Goal: Communication & Community: Ask a question

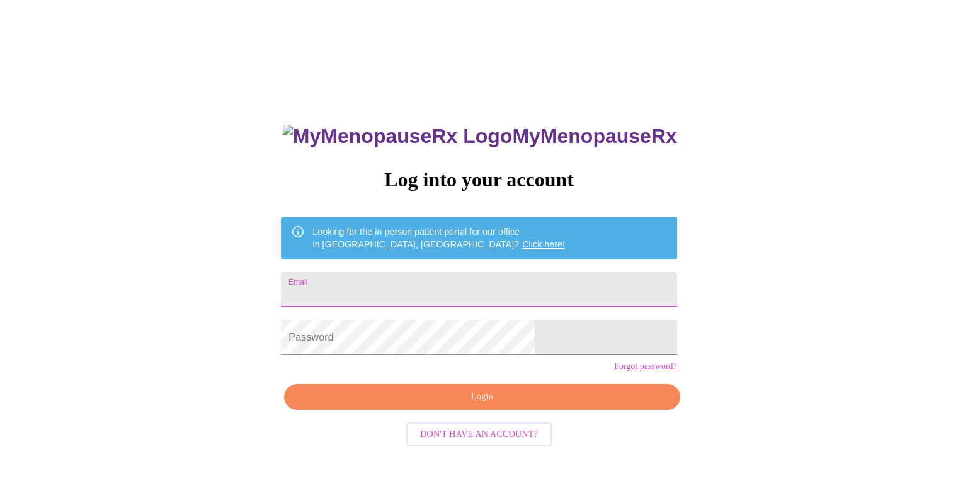
click at [396, 288] on input "Email" at bounding box center [479, 289] width 396 height 35
type input "[EMAIL_ADDRESS][DOMAIN_NAME]"
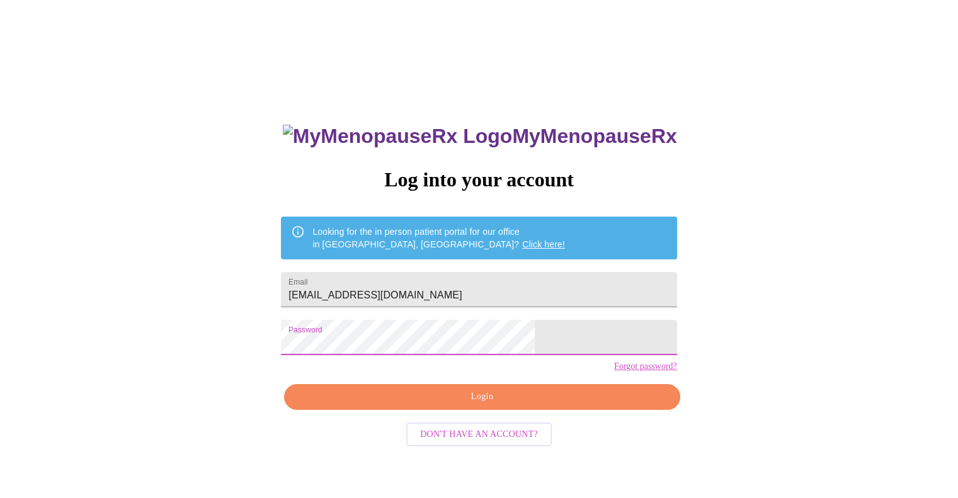
click at [450, 405] on span "Login" at bounding box center [482, 397] width 367 height 16
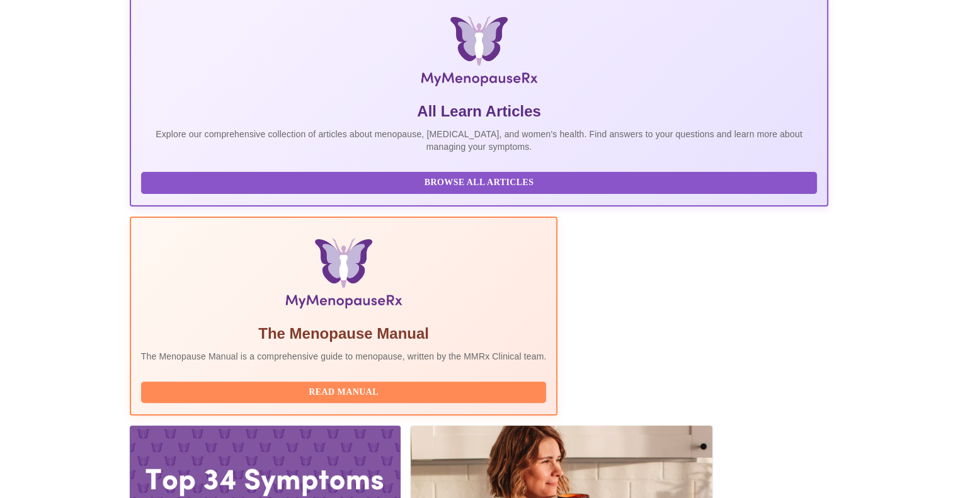
scroll to position [331, 0]
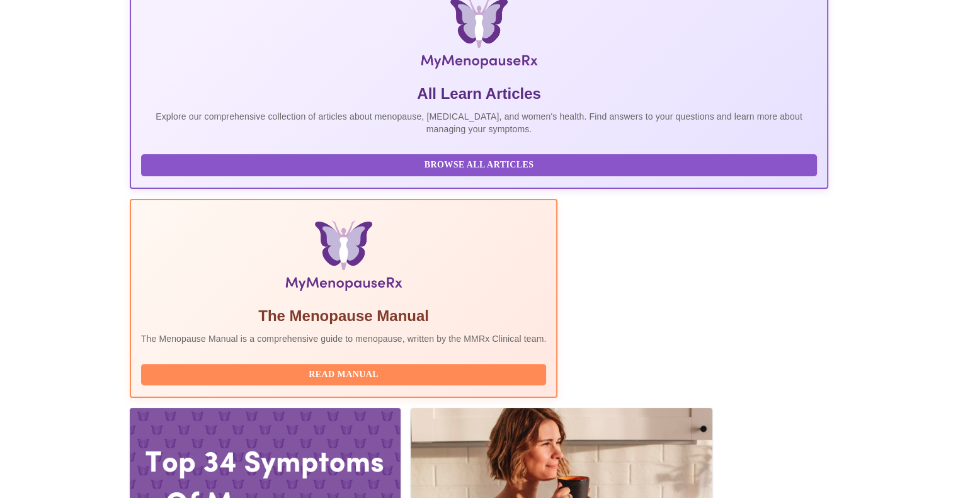
drag, startPoint x: 655, startPoint y: 335, endPoint x: 779, endPoint y: 339, distance: 124.1
copy span "[EMAIL_ADDRESS][DOMAIN_NAME]"
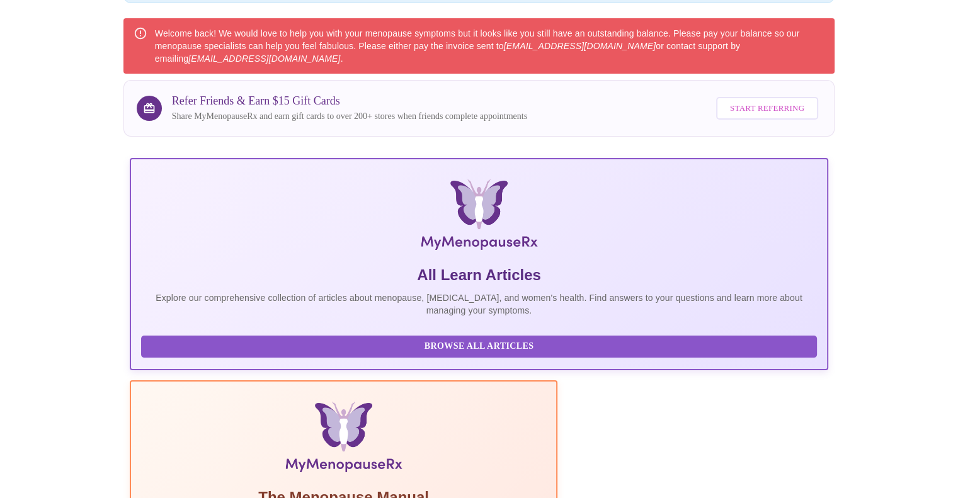
scroll to position [0, 0]
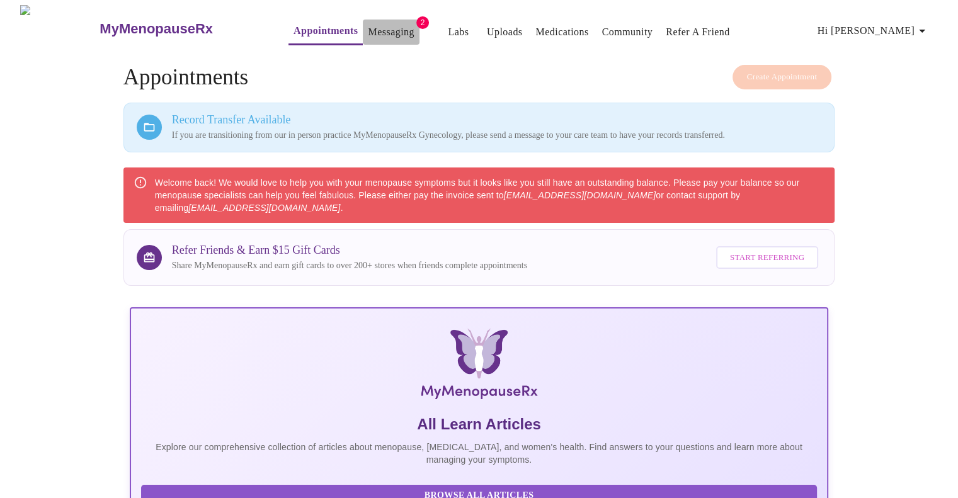
click at [368, 29] on link "Messaging" at bounding box center [391, 32] width 46 height 18
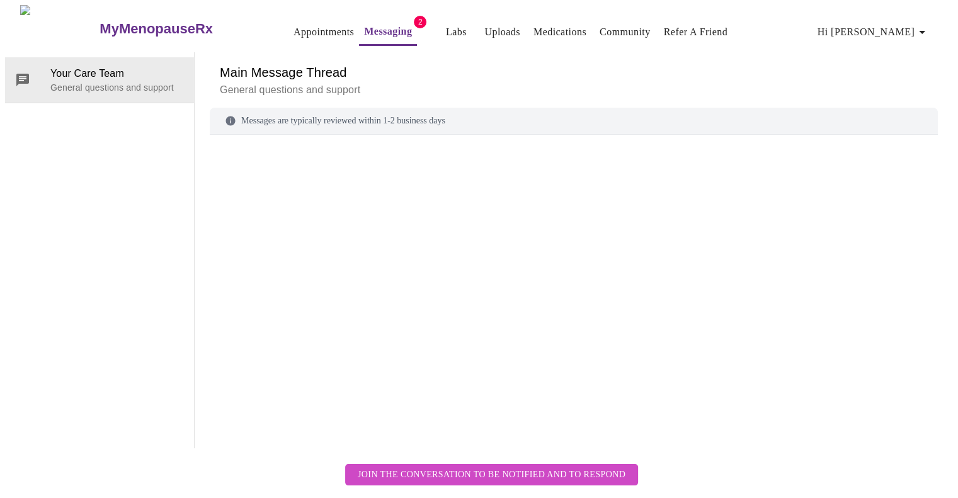
scroll to position [47, 0]
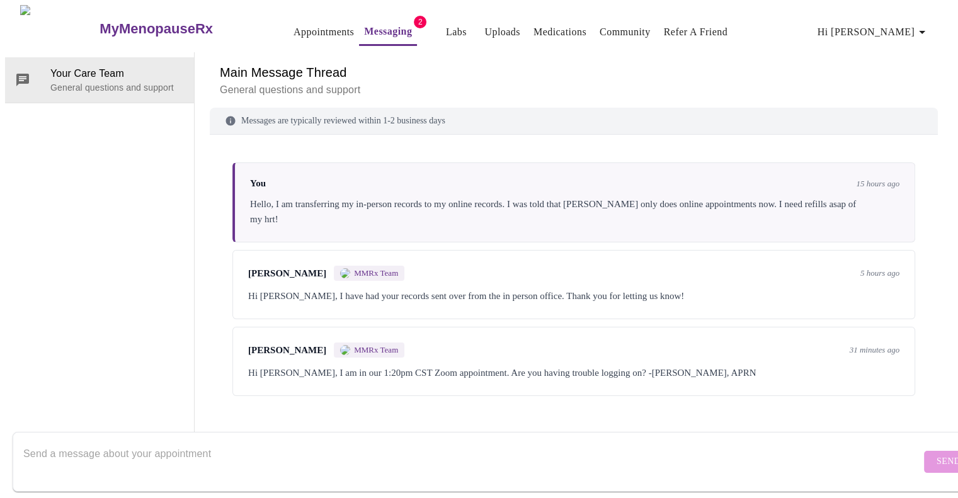
click at [439, 327] on div "[PERSON_NAME] MMRx Team 31 minutes ago Hi [PERSON_NAME], I am in our 1:20pm CST…" at bounding box center [573, 361] width 683 height 69
click at [861, 365] on div "Hi [PERSON_NAME], I am in our 1:20pm CST Zoom appointment. Are you having troub…" at bounding box center [573, 372] width 651 height 15
click at [363, 250] on div "[PERSON_NAME] MMRx Team 5 hours ago Hi [PERSON_NAME], I have had your records s…" at bounding box center [573, 284] width 683 height 69
click at [354, 268] on span "MMRx Team" at bounding box center [376, 273] width 44 height 10
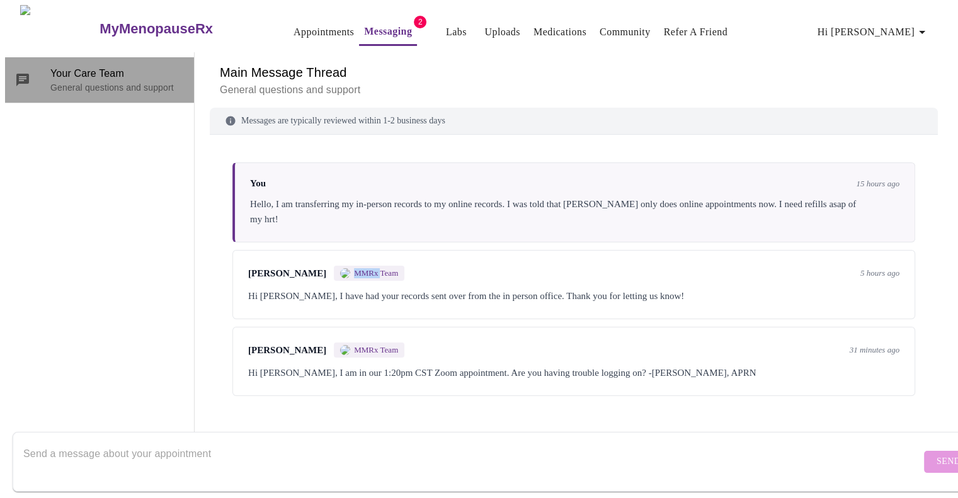
click at [101, 81] on p "General questions and support" at bounding box center [117, 87] width 134 height 13
click at [105, 81] on p "General questions and support" at bounding box center [117, 87] width 134 height 13
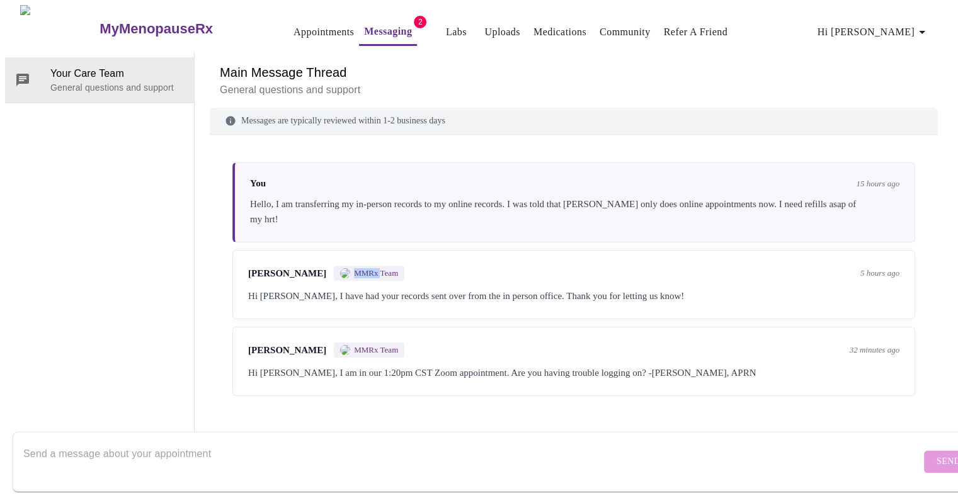
click at [105, 81] on p "General questions and support" at bounding box center [117, 87] width 134 height 13
click at [174, 432] on form "Send" at bounding box center [497, 462] width 969 height 60
click at [183, 443] on textarea "Send a message about your appointment" at bounding box center [471, 461] width 897 height 40
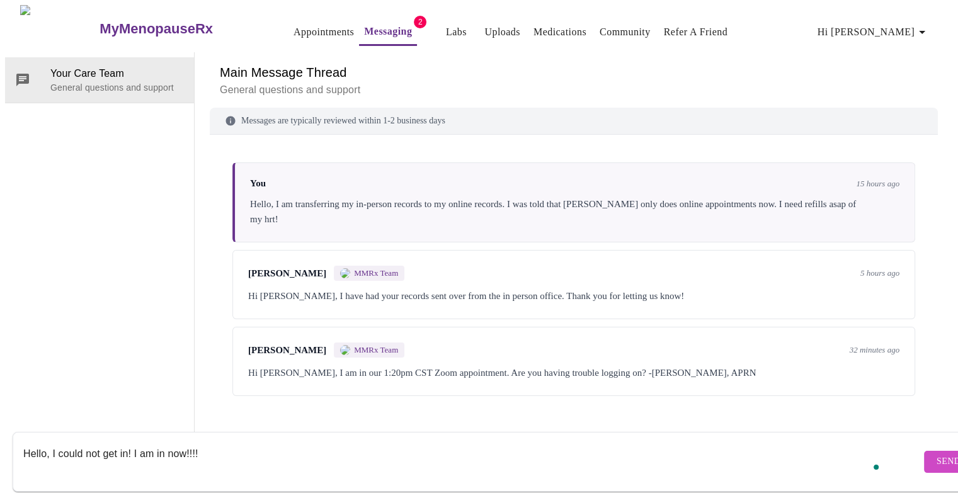
type textarea "Hello, I could not get in! I am in now!!!!"
click at [924, 458] on button "Send" at bounding box center [948, 462] width 49 height 22
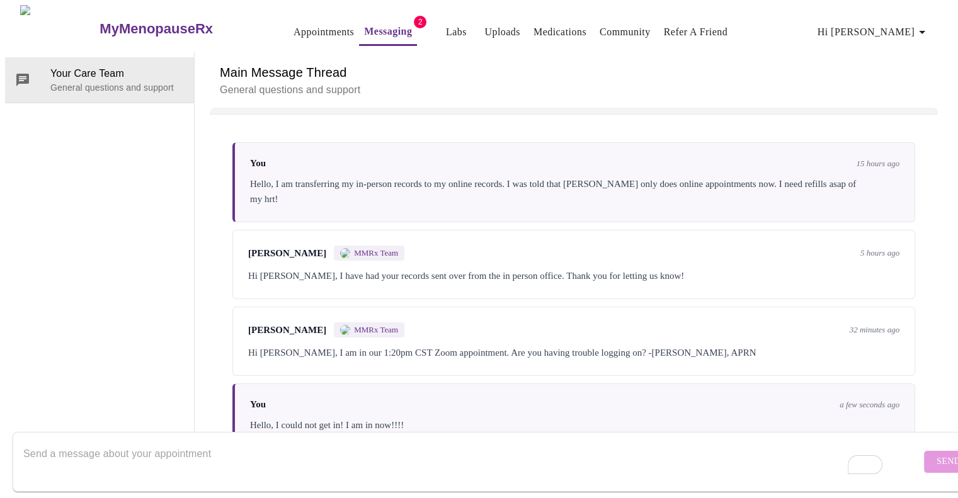
click at [801, 448] on textarea "To enrich screen reader interactions, please activate Accessibility in Grammarl…" at bounding box center [471, 461] width 897 height 40
type textarea "Could you please waive the fee so I can talk asap?"
click at [937, 455] on span "Send" at bounding box center [949, 462] width 24 height 16
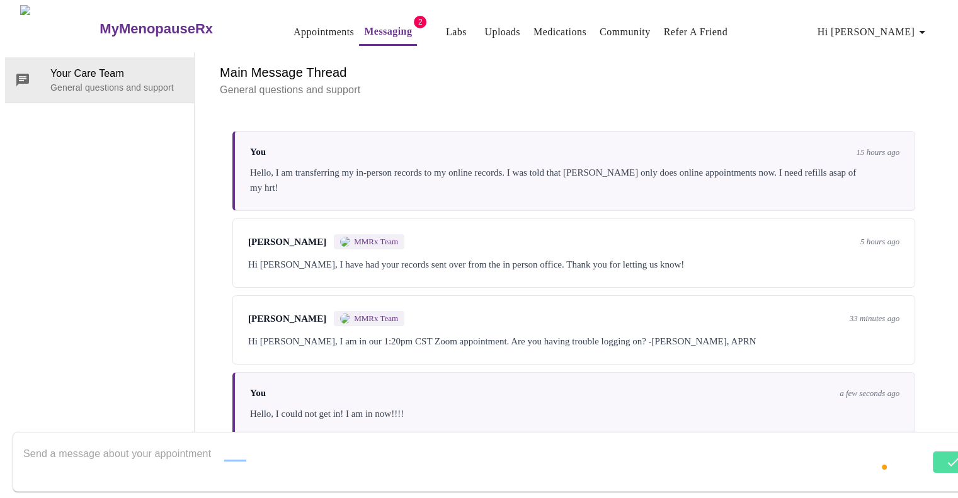
scroll to position [107, 0]
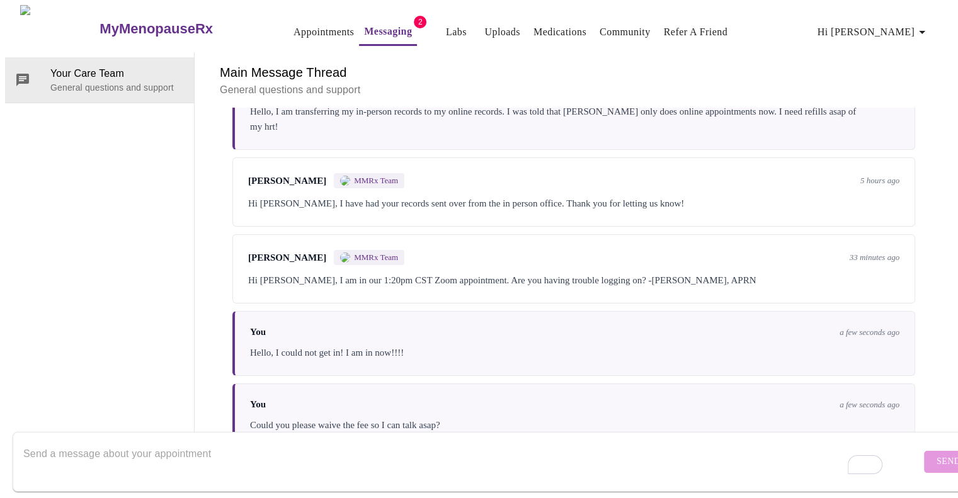
click at [571, 441] on textarea "To enrich screen reader interactions, please activate Accessibility in Grammarl…" at bounding box center [471, 461] width 897 height 40
type textarea "I have screenshots showing that I tried to call and the call failed."
click at [937, 455] on span "Send" at bounding box center [949, 462] width 24 height 16
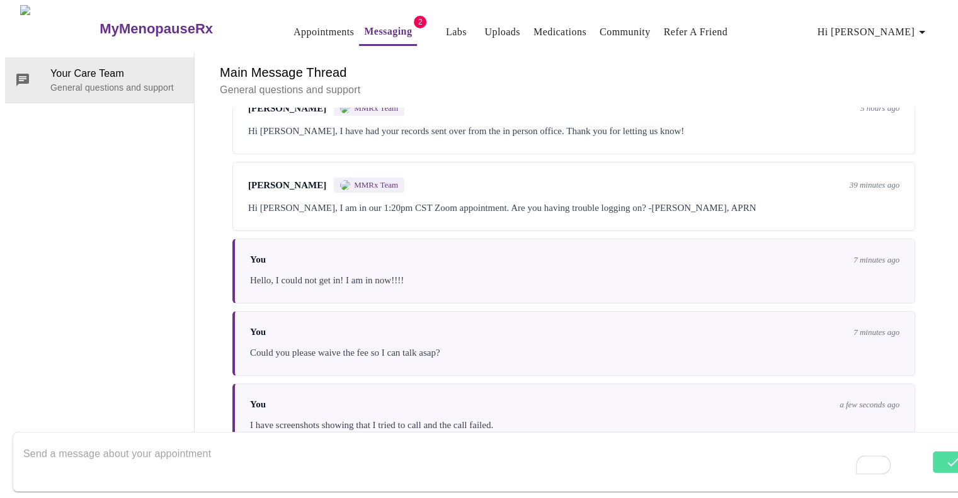
scroll to position [183, 0]
click at [332, 200] on div "Hi [PERSON_NAME], I am in our 1:20pm CST Zoom appointment. Are you having troub…" at bounding box center [573, 207] width 651 height 15
click at [354, 180] on span "MMRx Team" at bounding box center [376, 185] width 44 height 10
click at [271, 180] on span "[PERSON_NAME]" at bounding box center [287, 185] width 78 height 11
click at [208, 458] on textarea "To enrich screen reader interactions, please activate Accessibility in Grammarl…" at bounding box center [471, 461] width 897 height 40
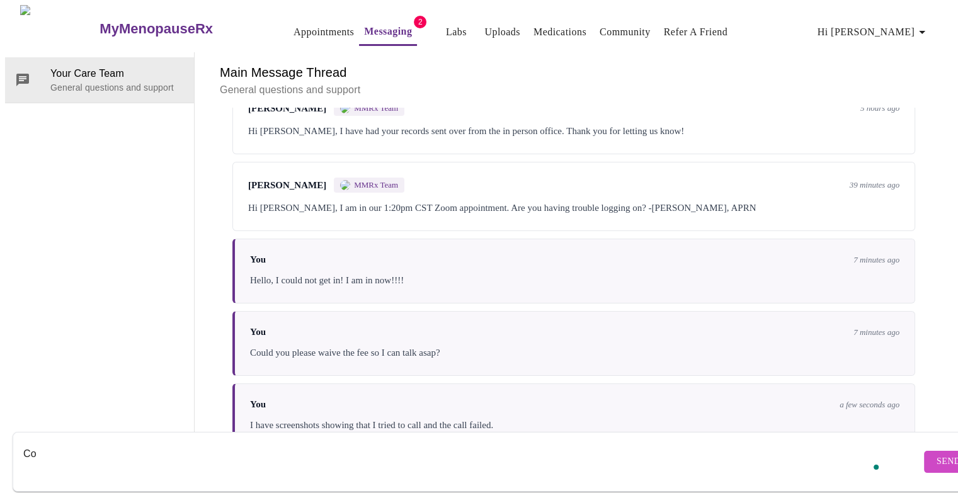
type textarea "C"
click at [345, 441] on textarea "I can't schedule another appointment until I pay the fee..." at bounding box center [471, 461] width 897 height 40
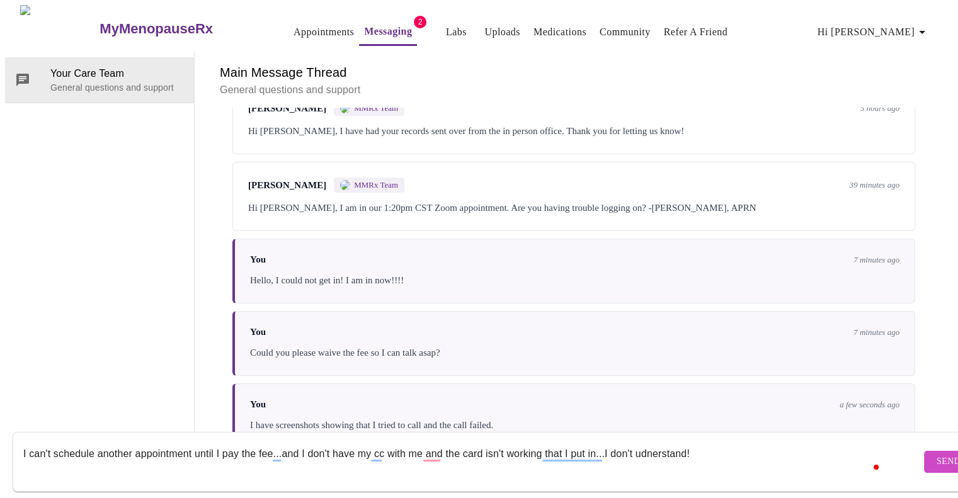
type textarea "I can't schedule another appointment until I pay the fee...and I don't have my …"
click at [937, 454] on span "Send" at bounding box center [949, 462] width 24 height 16
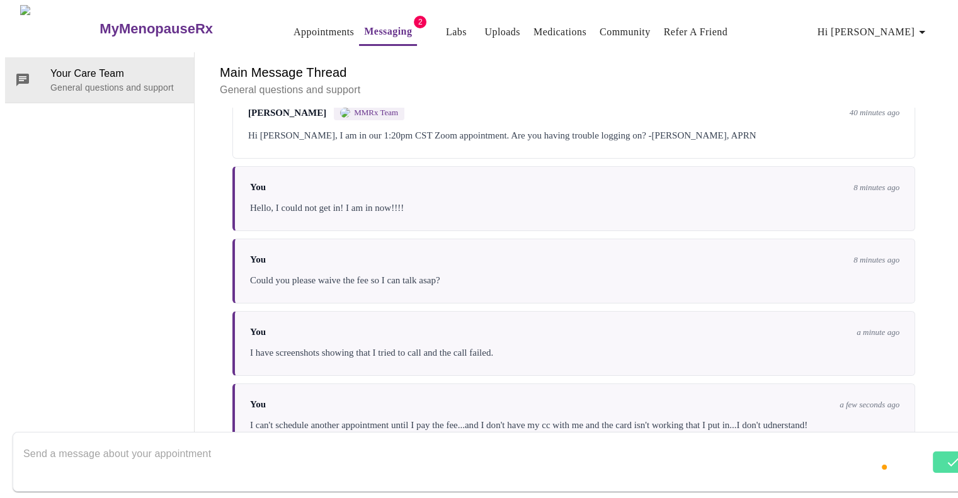
scroll to position [259, 0]
click at [111, 81] on p "General questions and support" at bounding box center [117, 87] width 134 height 13
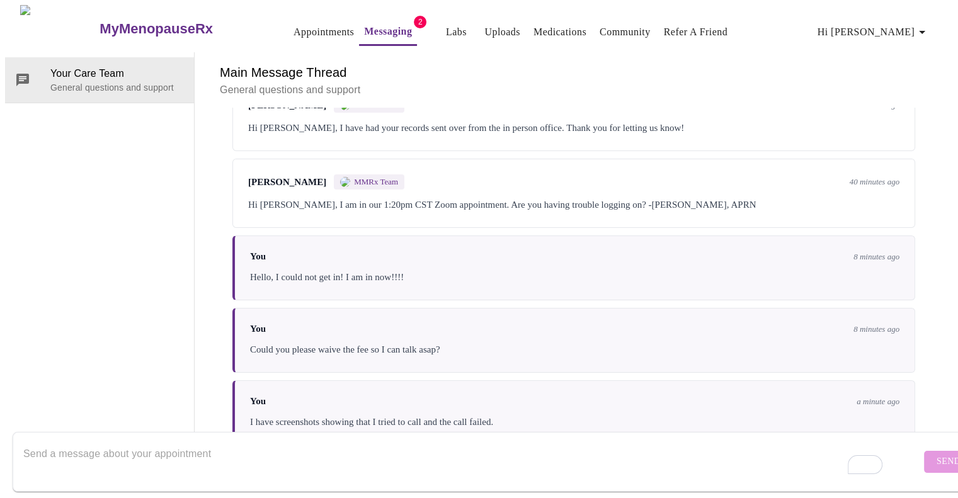
scroll to position [0, 0]
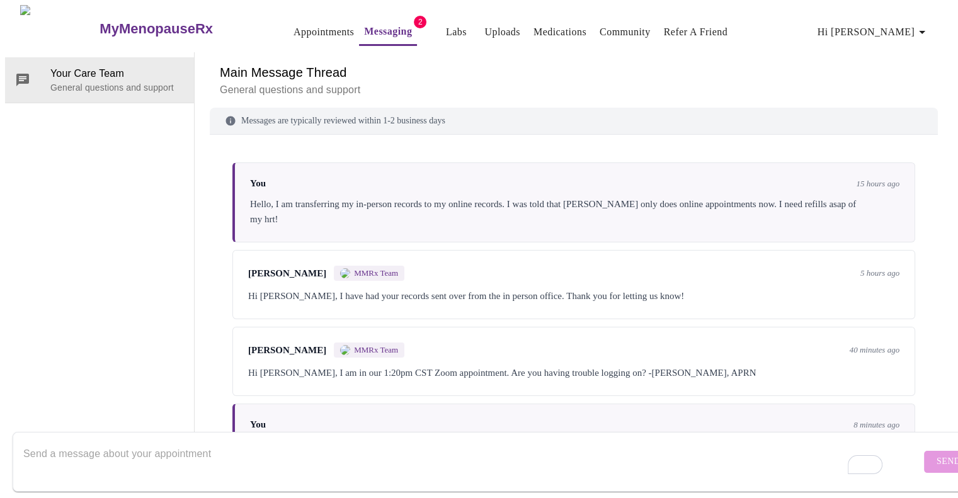
click at [300, 441] on textarea "To enrich screen reader interactions, please activate Accessibility in Grammarl…" at bounding box center [471, 461] width 897 height 40
type textarea "Hello, I'm still here!"
click at [937, 454] on span "Send" at bounding box center [949, 462] width 24 height 16
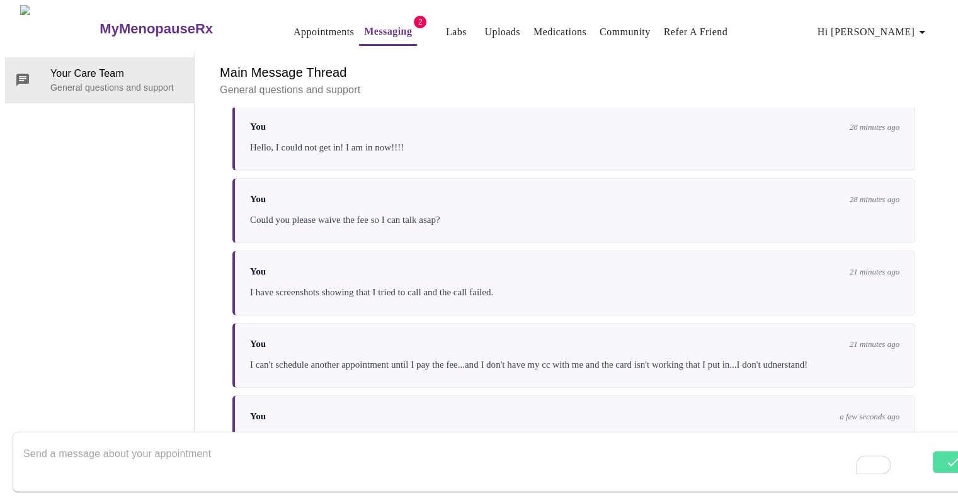
scroll to position [334, 0]
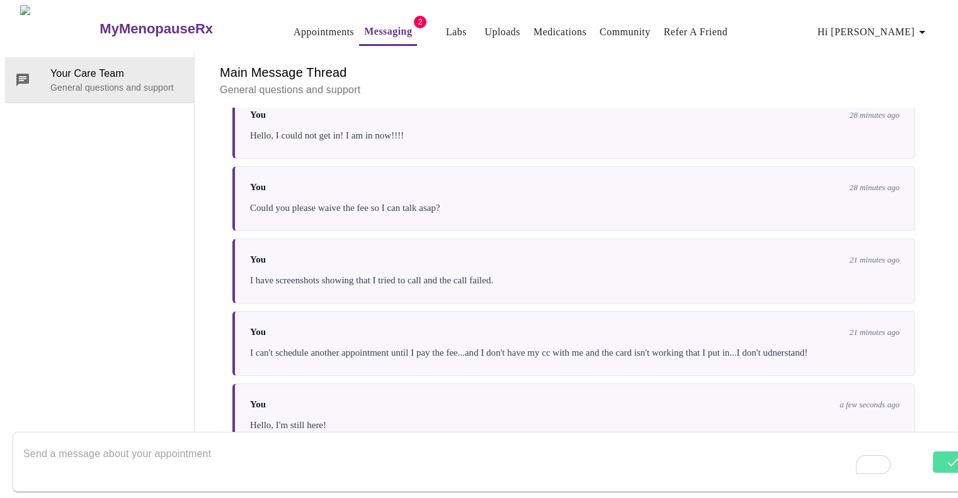
click at [815, 441] on textarea "To enrich screen reader interactions, please activate Accessibility in Grammarl…" at bounding box center [476, 461] width 906 height 40
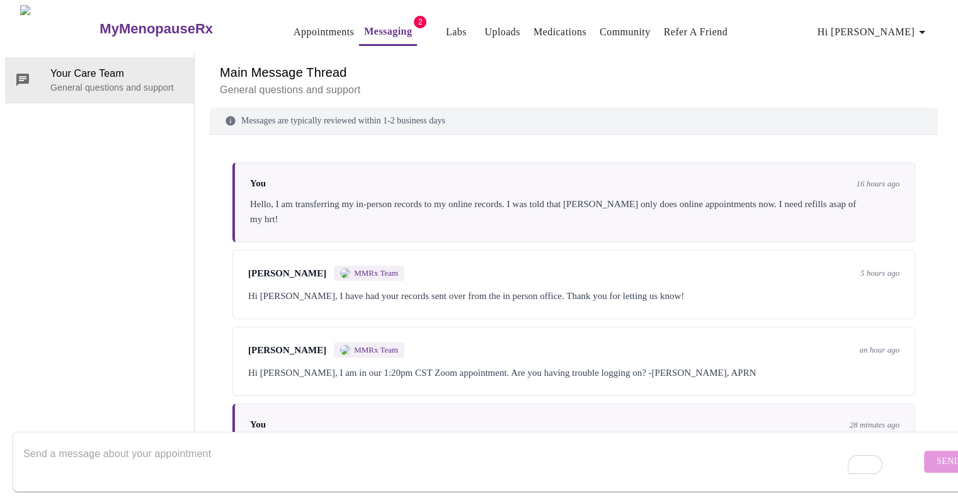
scroll to position [0, 0]
click at [373, 23] on link "Messaging" at bounding box center [388, 32] width 48 height 18
click at [384, 25] on link "Messaging" at bounding box center [388, 32] width 48 height 18
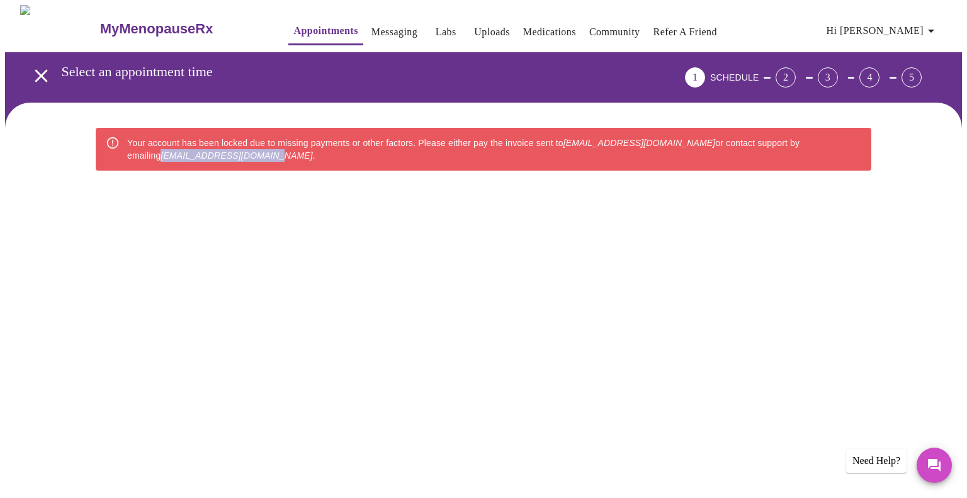
drag, startPoint x: 241, startPoint y: 149, endPoint x: 128, endPoint y: 163, distance: 113.6
click at [128, 163] on div "Your account has been locked due to missing payments or other factors. Please e…" at bounding box center [484, 149] width 776 height 43
copy em "[EMAIL_ADDRESS][DOMAIN_NAME]"
click at [228, 151] on em "[EMAIL_ADDRESS][DOMAIN_NAME]" at bounding box center [237, 156] width 152 height 10
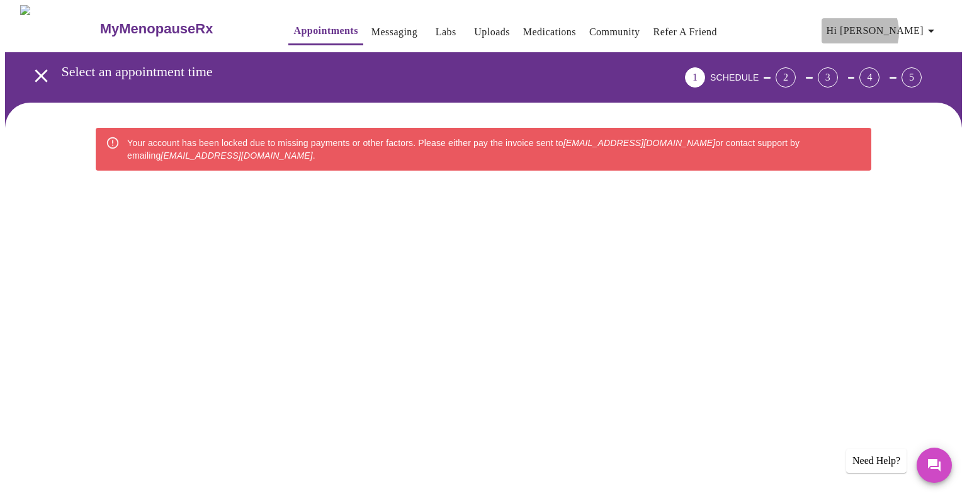
click at [905, 27] on span "Hi [PERSON_NAME]" at bounding box center [883, 31] width 112 height 18
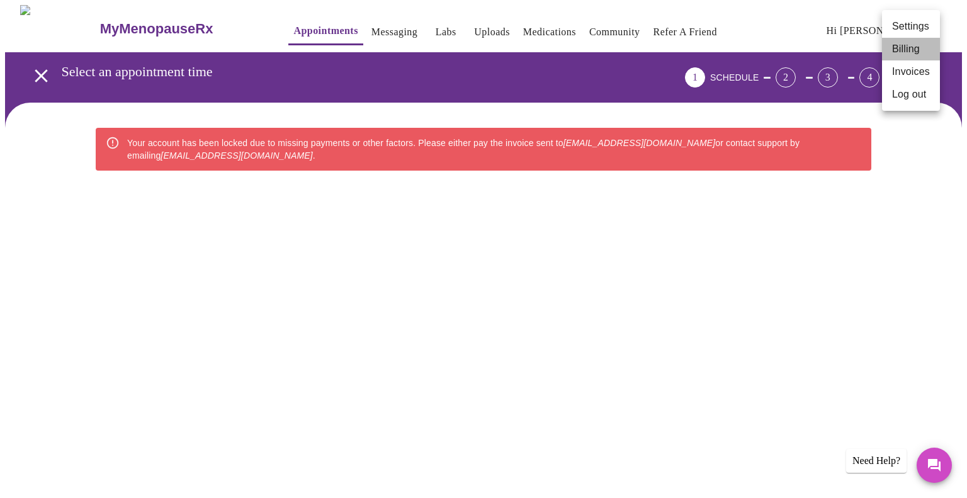
click at [903, 52] on li "Billing" at bounding box center [911, 49] width 58 height 23
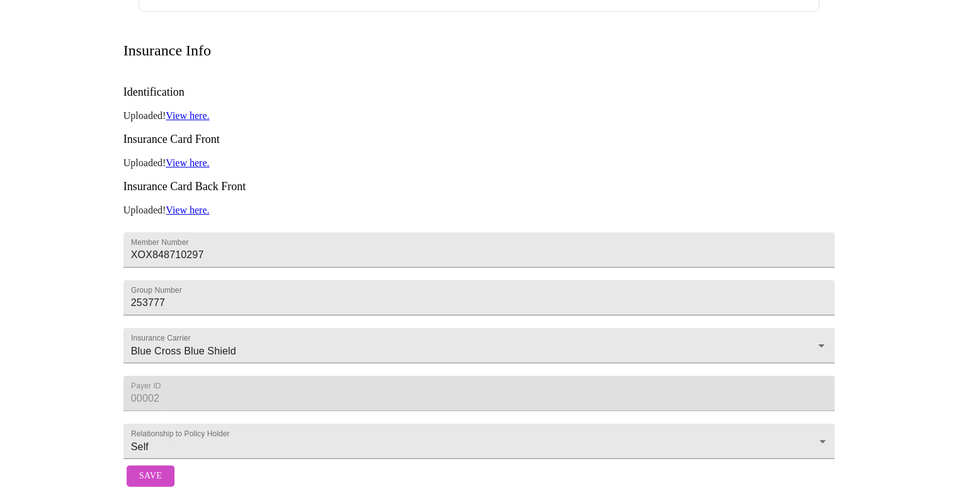
scroll to position [229, 0]
click at [38, 336] on div "MyMenopauseRx Appointments Messaging Labs Uploads Medications Community Refer a…" at bounding box center [479, 145] width 948 height 696
click at [146, 469] on span "Save" at bounding box center [150, 477] width 23 height 16
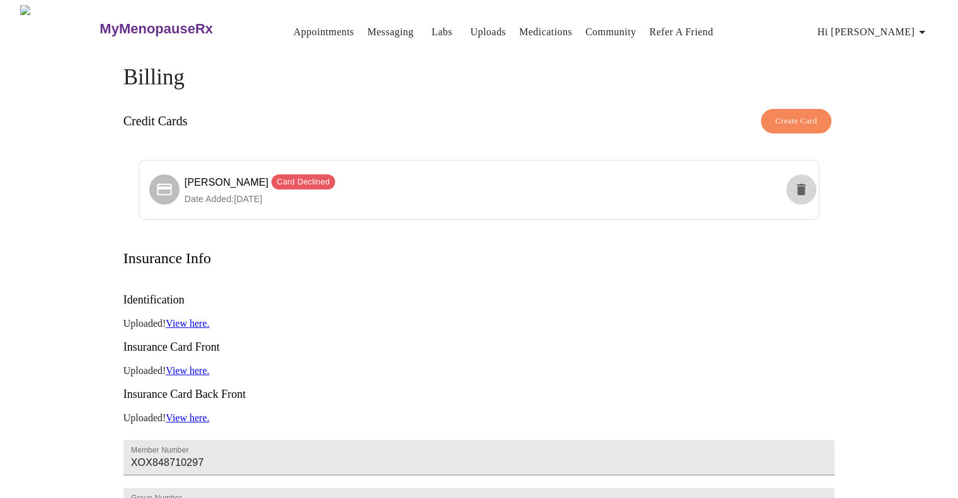
click at [799, 184] on icon "delete" at bounding box center [801, 189] width 9 height 11
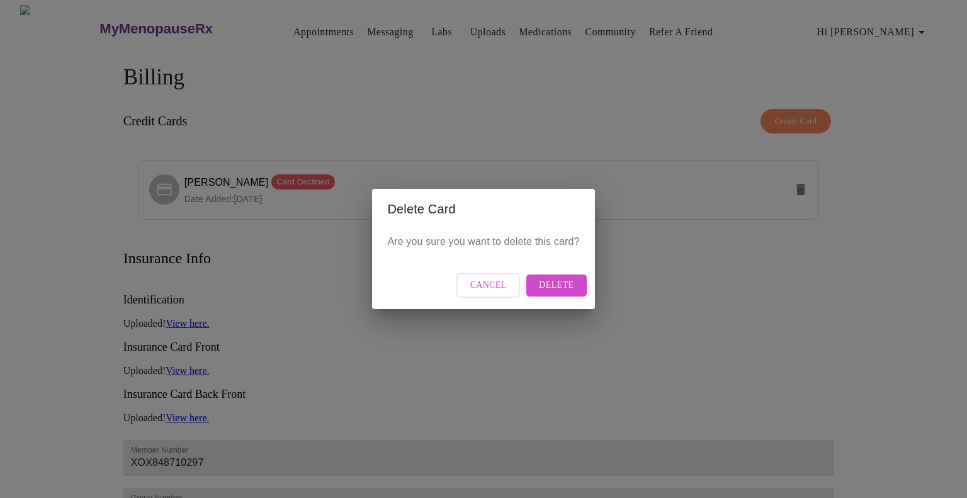
click at [562, 268] on div "Cancel Delete" at bounding box center [483, 285] width 222 height 47
click at [562, 287] on span "Delete" at bounding box center [556, 286] width 35 height 16
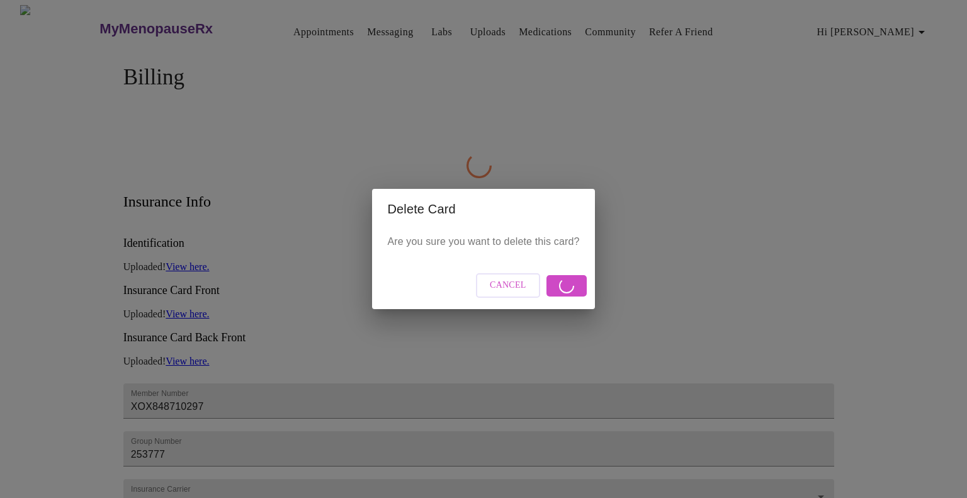
click at [365, 27] on div "Delete Card Are you sure you want to delete this card? Cancel" at bounding box center [483, 249] width 967 height 498
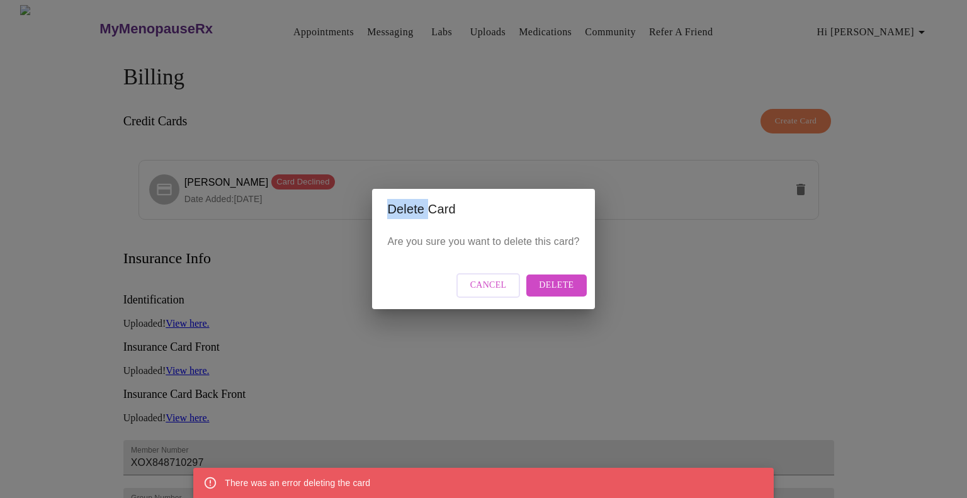
click at [489, 293] on button "Cancel" at bounding box center [489, 285] width 64 height 25
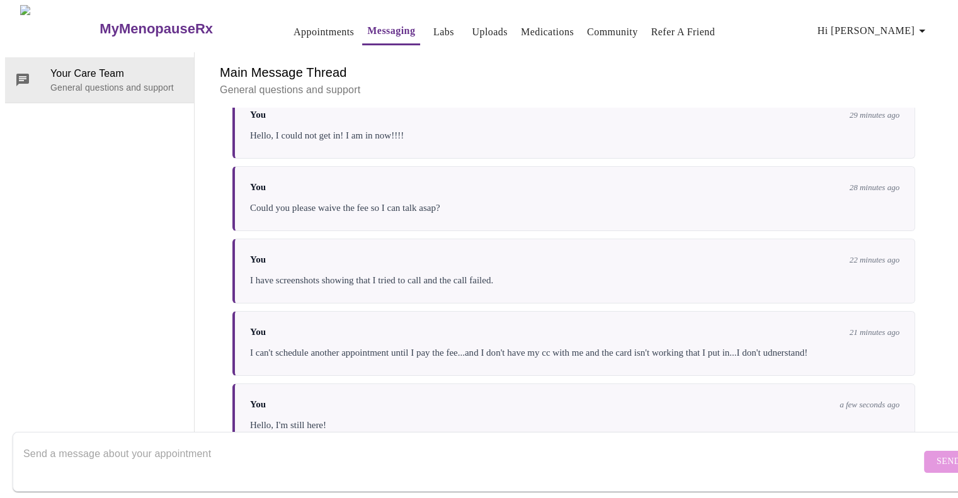
scroll to position [47, 0]
